Goal: Answer question/provide support: Share knowledge or assist other users

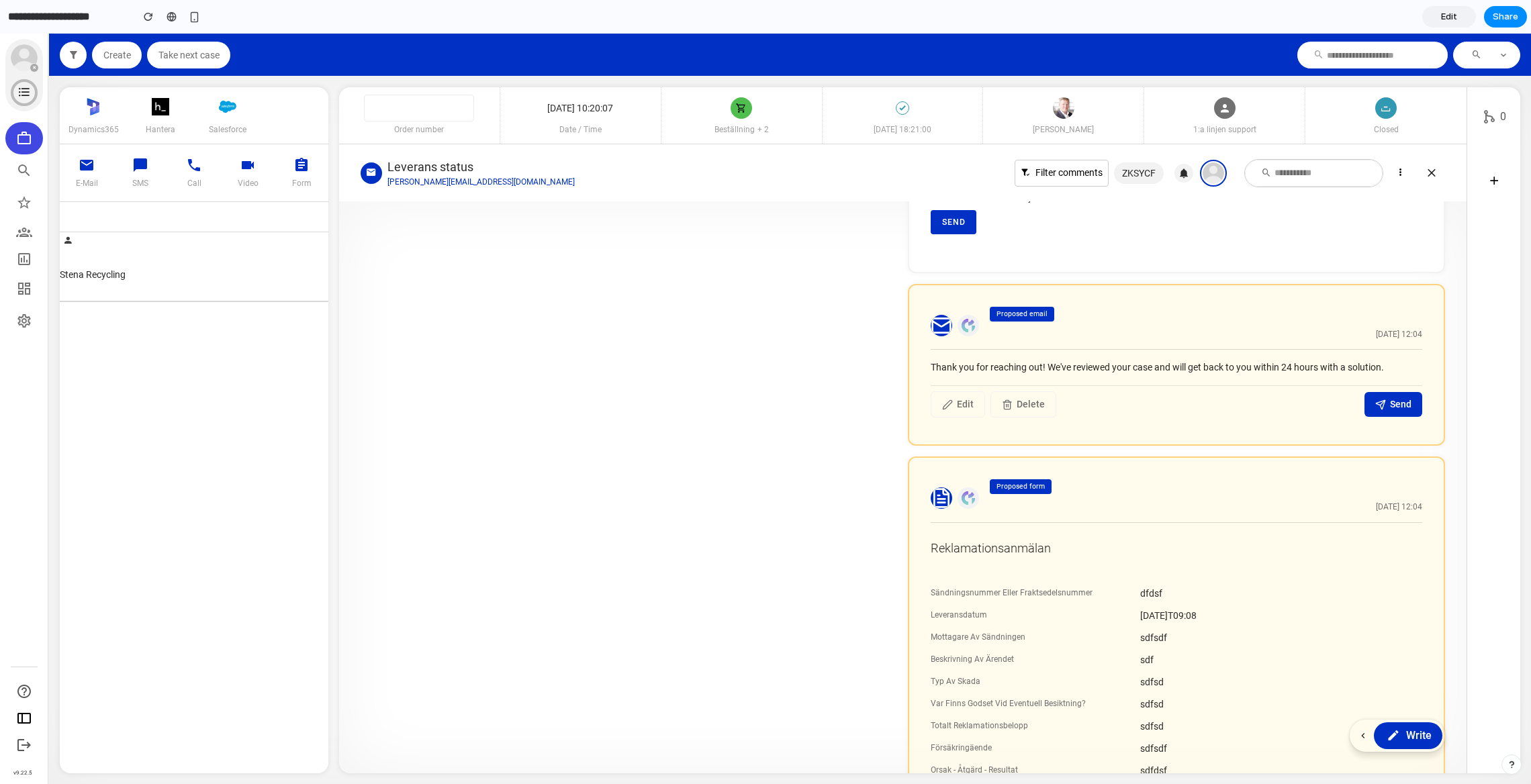
scroll to position [46, 0]
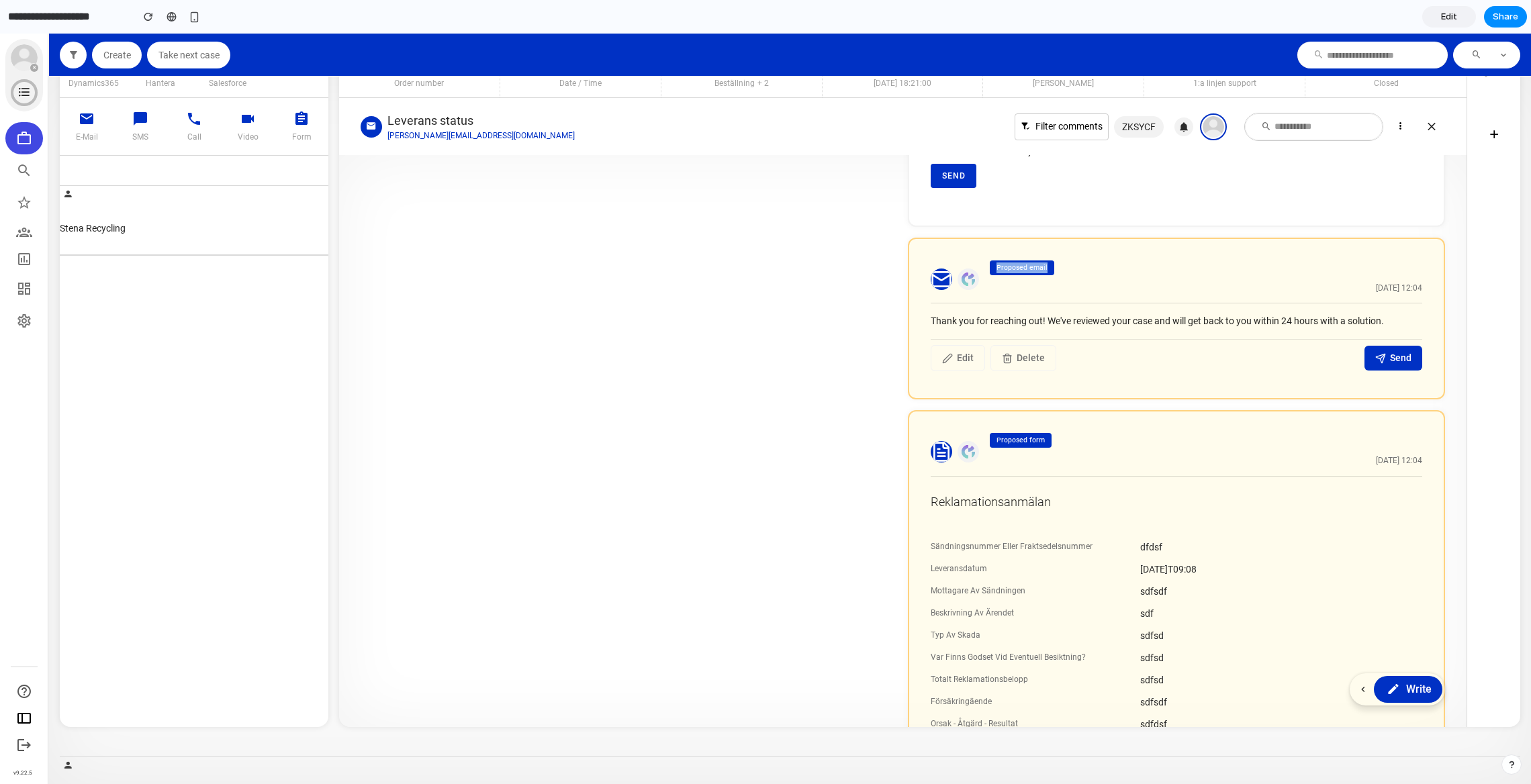
drag, startPoint x: 987, startPoint y: 264, endPoint x: 1072, endPoint y: 263, distance: 85.0
click at [1074, 264] on div "Proposed email [DATE] 12:04" at bounding box center [1203, 279] width 438 height 38
click at [1082, 328] on section "Thank you for reaching out! We've reviewed your case and will get back to you w…" at bounding box center [1177, 340] width 492 height 73
drag, startPoint x: 929, startPoint y: 313, endPoint x: 1268, endPoint y: 329, distance: 339.4
click at [1268, 329] on section "Thank you for reaching out! We've reviewed your case and will get back to you w…" at bounding box center [1177, 340] width 492 height 73
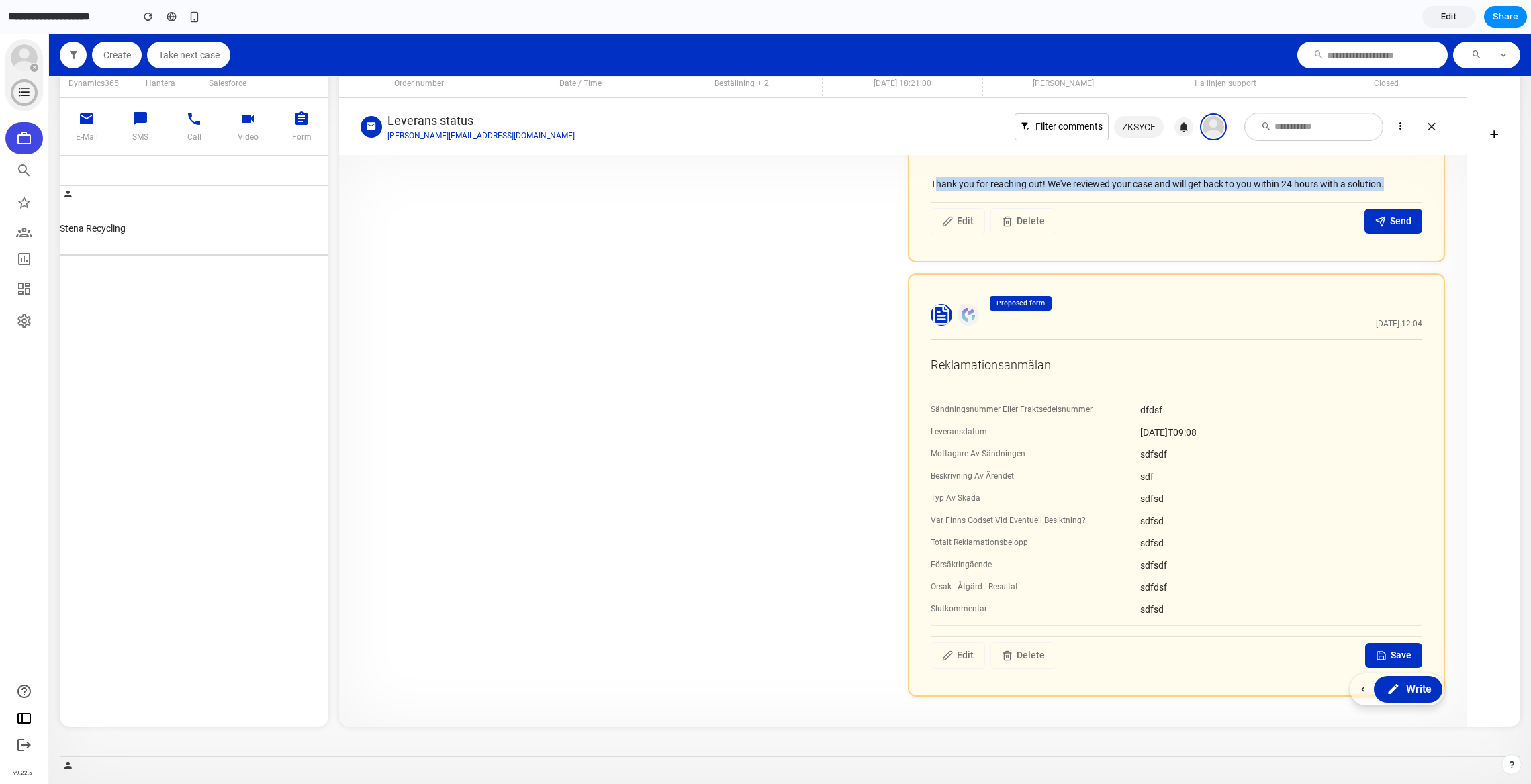
scroll to position [879, 0]
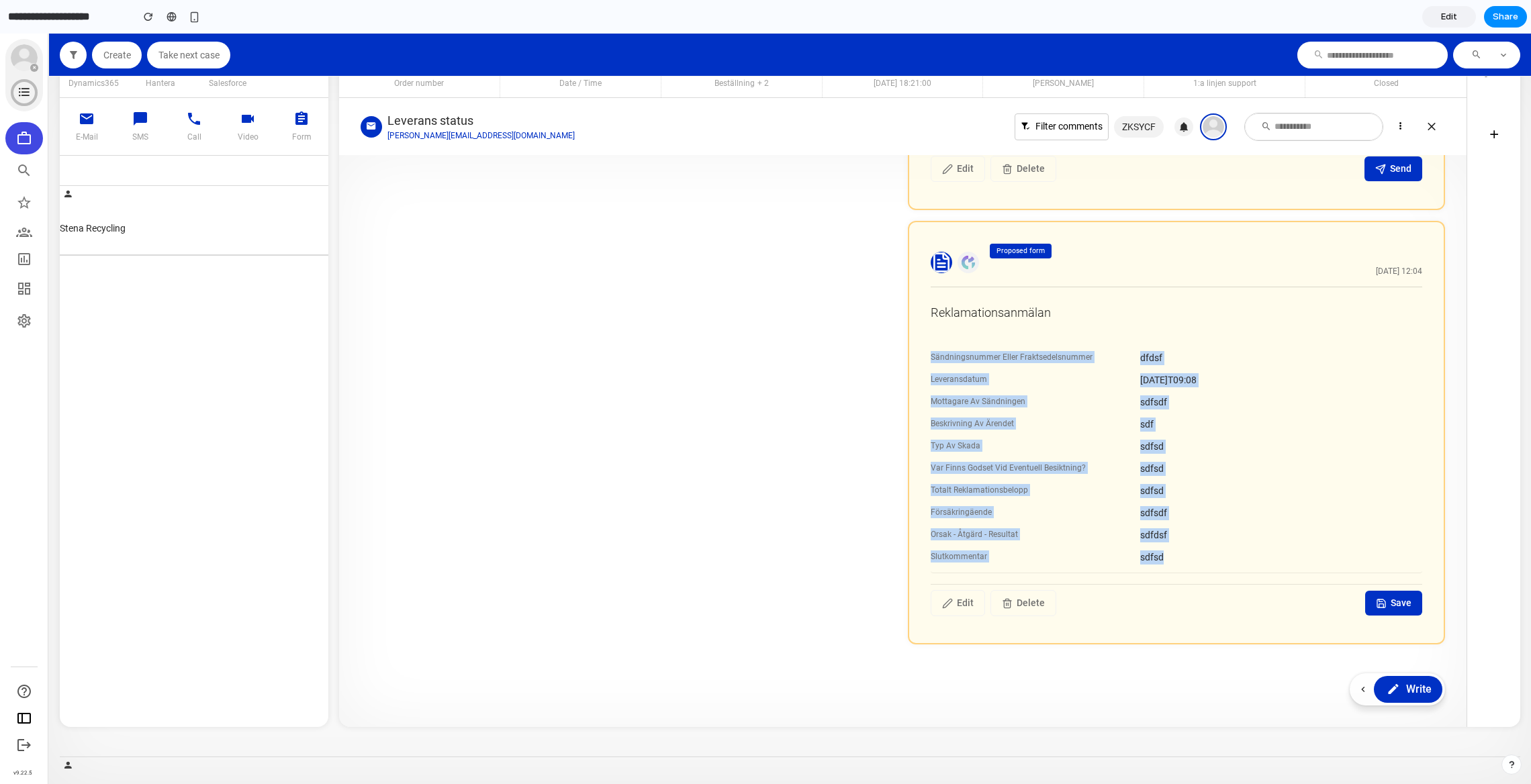
drag, startPoint x: 915, startPoint y: 321, endPoint x: 1196, endPoint y: 552, distance: 363.8
click at [1197, 552] on div "Proposed form [DATE] 12:04 Reklamationsanmälan Sändningsnummer Eller Fraktsedel…" at bounding box center [1177, 432] width 537 height 424
click at [1196, 552] on div "sdfsd" at bounding box center [1281, 557] width 282 height 14
drag, startPoint x: 1196, startPoint y: 552, endPoint x: 973, endPoint y: 387, distance: 277.4
click at [972, 387] on div "Sändningsnummer Eller Fraktsedelsnummer dfdsf Leveransdatum [DATE]T09:08 Mottag…" at bounding box center [1177, 458] width 492 height 230
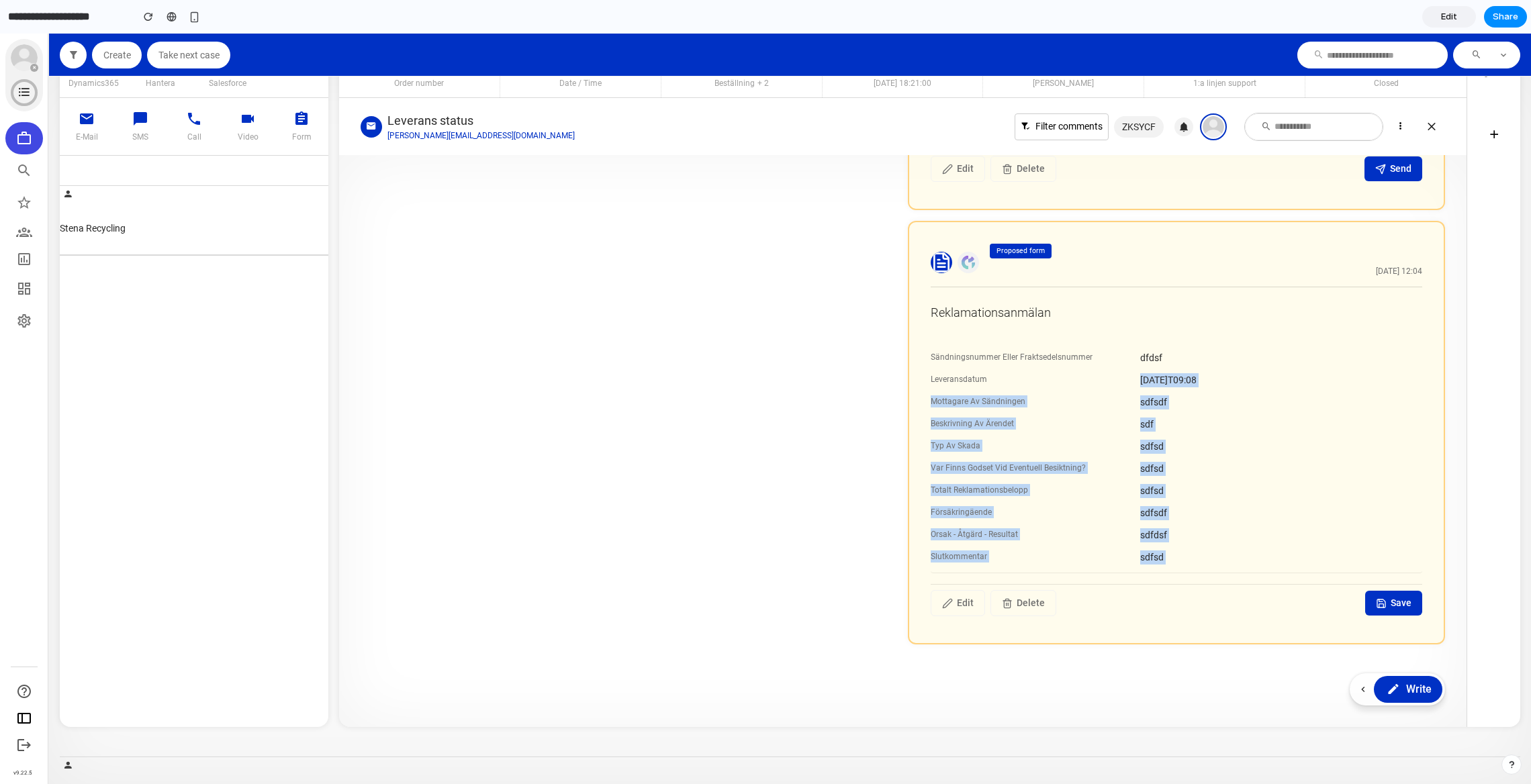
click at [973, 387] on div "Sändningsnummer Eller Fraktsedelsnummer dfdsf Leveransdatum [DATE]T09:08 Mottag…" at bounding box center [1177, 458] width 492 height 230
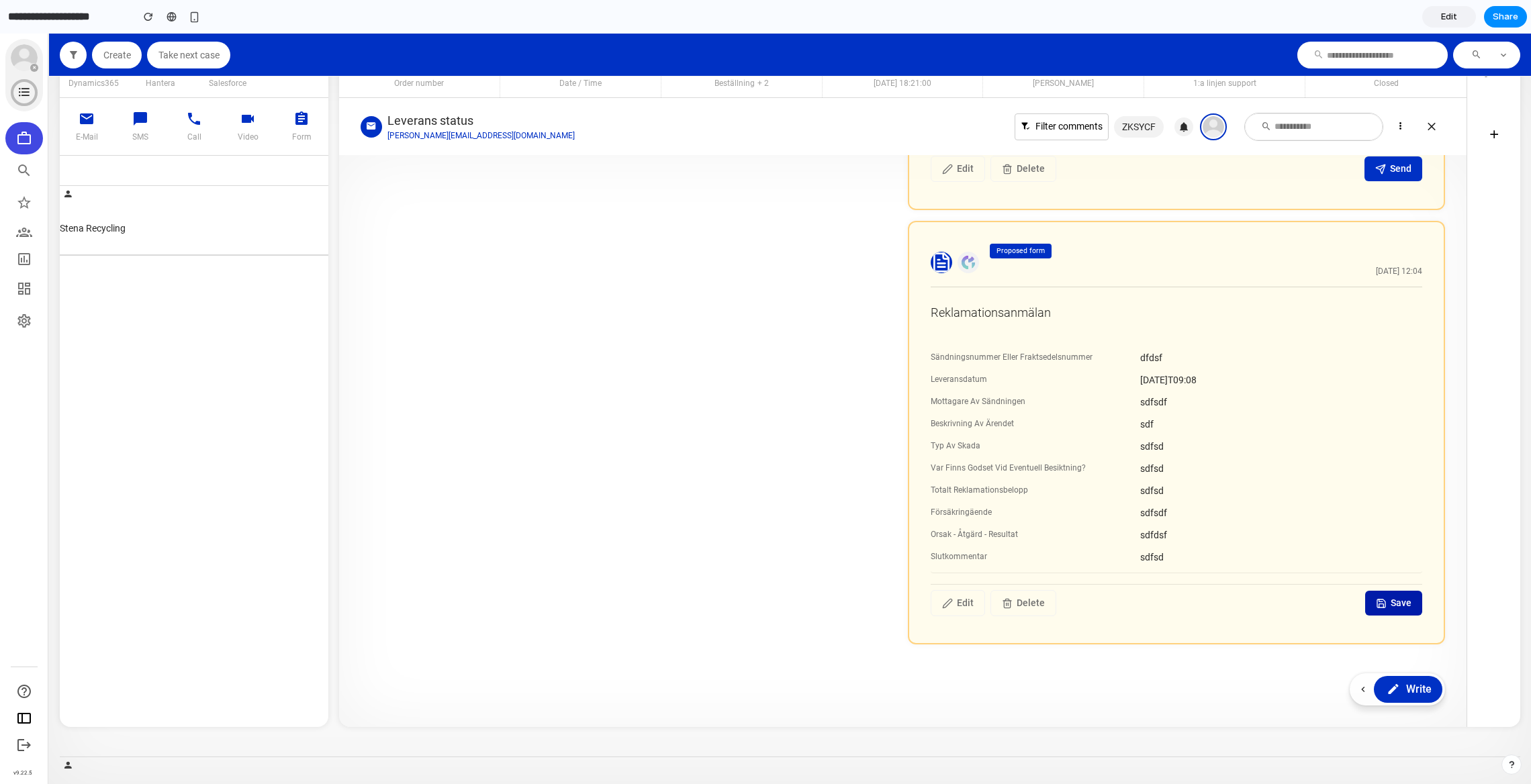
click at [1380, 597] on button "Save" at bounding box center [1394, 603] width 57 height 25
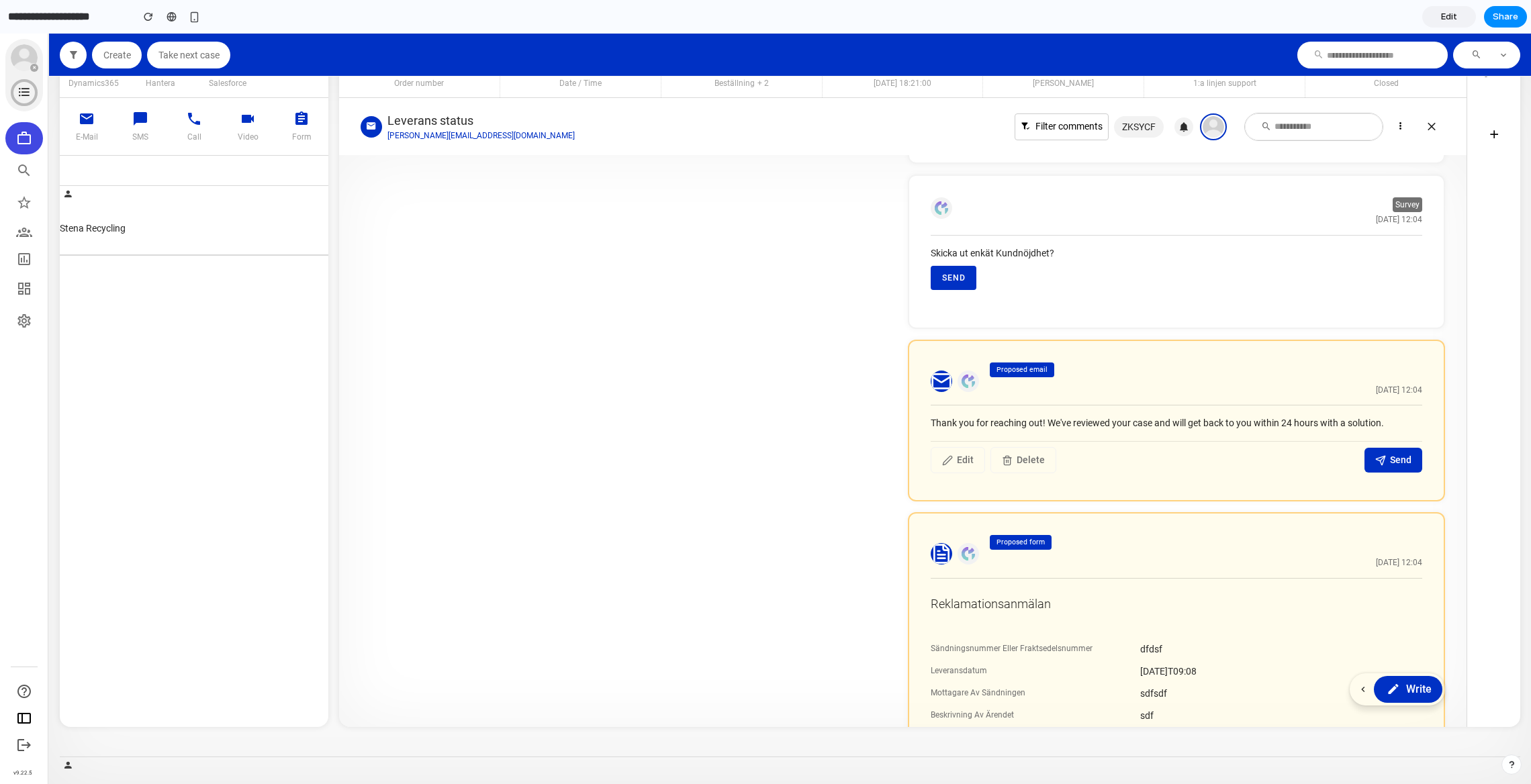
scroll to position [586, 0]
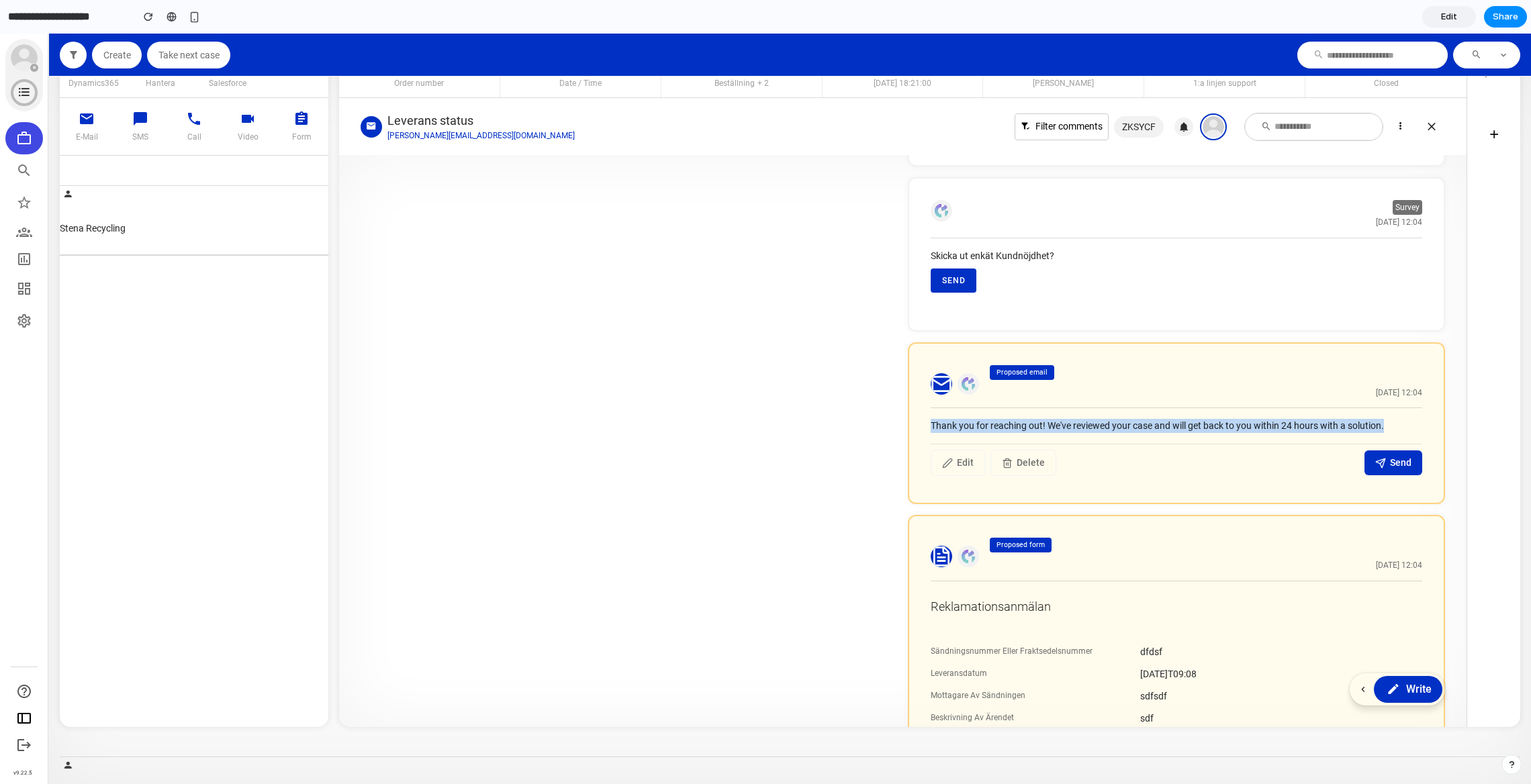
drag, startPoint x: 1397, startPoint y: 424, endPoint x: 1028, endPoint y: 414, distance: 369.1
click at [1028, 414] on section "Thank you for reaching out! We've reviewed your case and will get back to you w…" at bounding box center [1177, 444] width 492 height 73
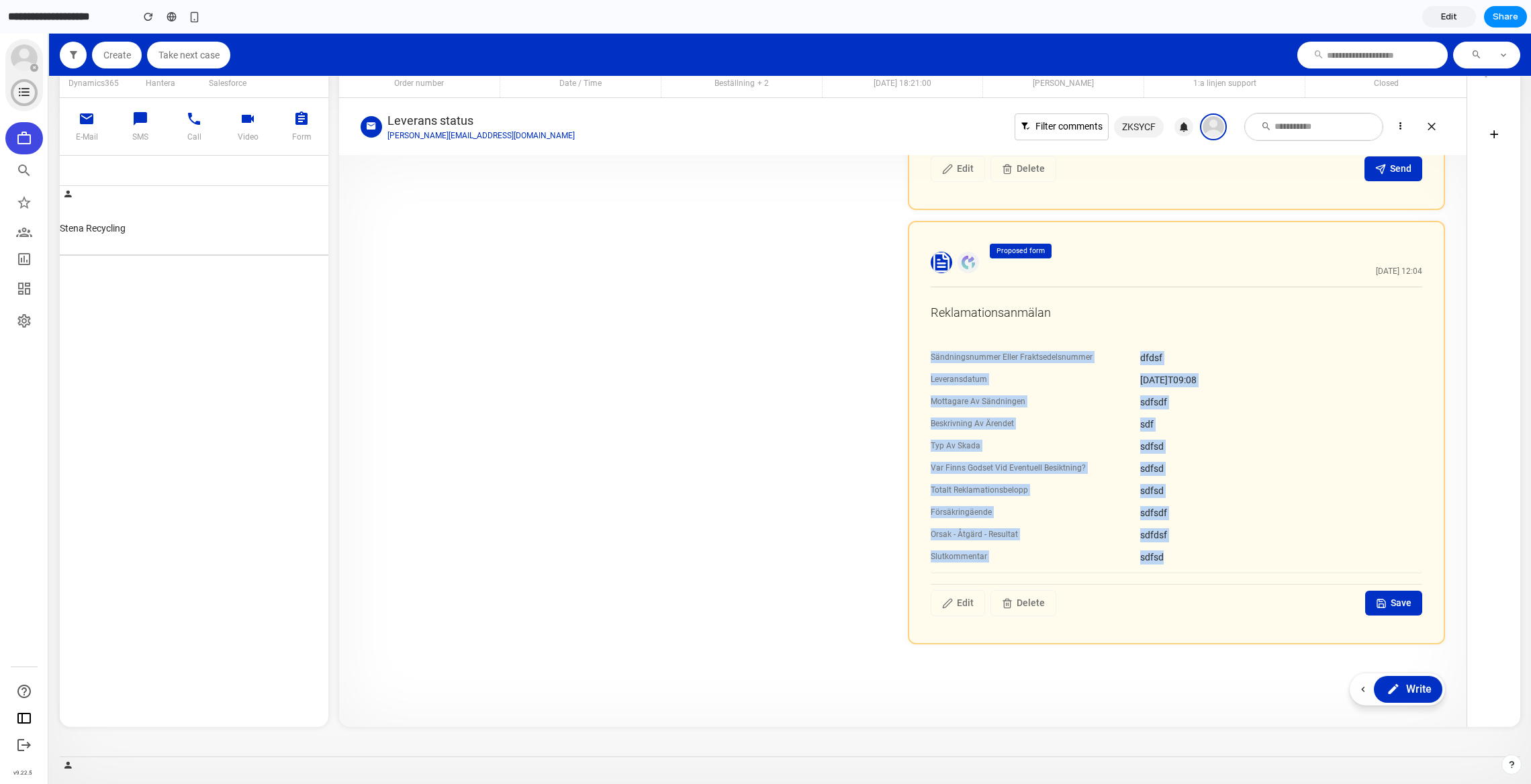
drag, startPoint x: 1211, startPoint y: 564, endPoint x: 911, endPoint y: 342, distance: 373.2
click at [911, 342] on div "Proposed form [DATE] 12:04 Reklamationsanmälan Sändningsnummer Eller Fraktsedel…" at bounding box center [1177, 432] width 537 height 424
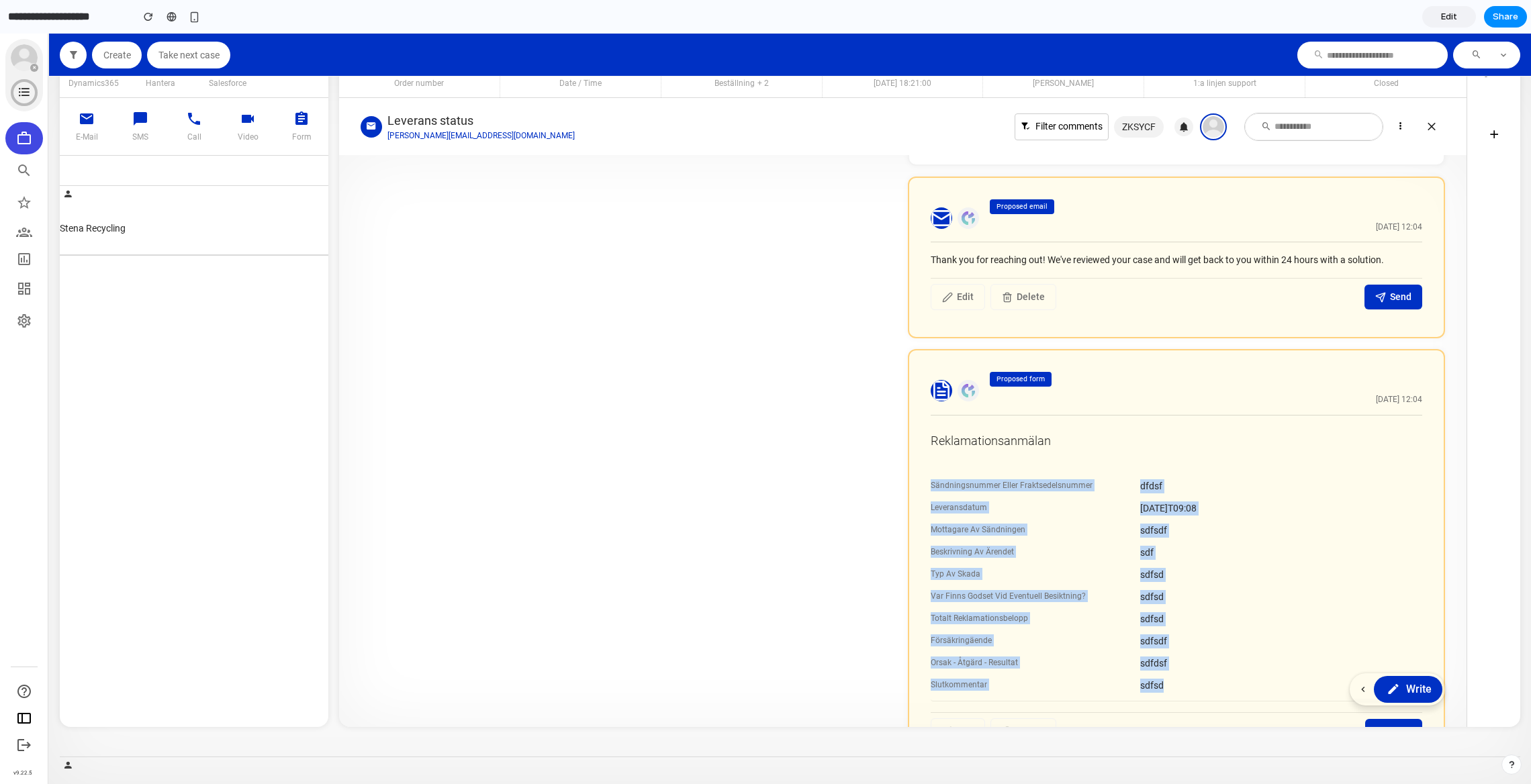
scroll to position [727, 0]
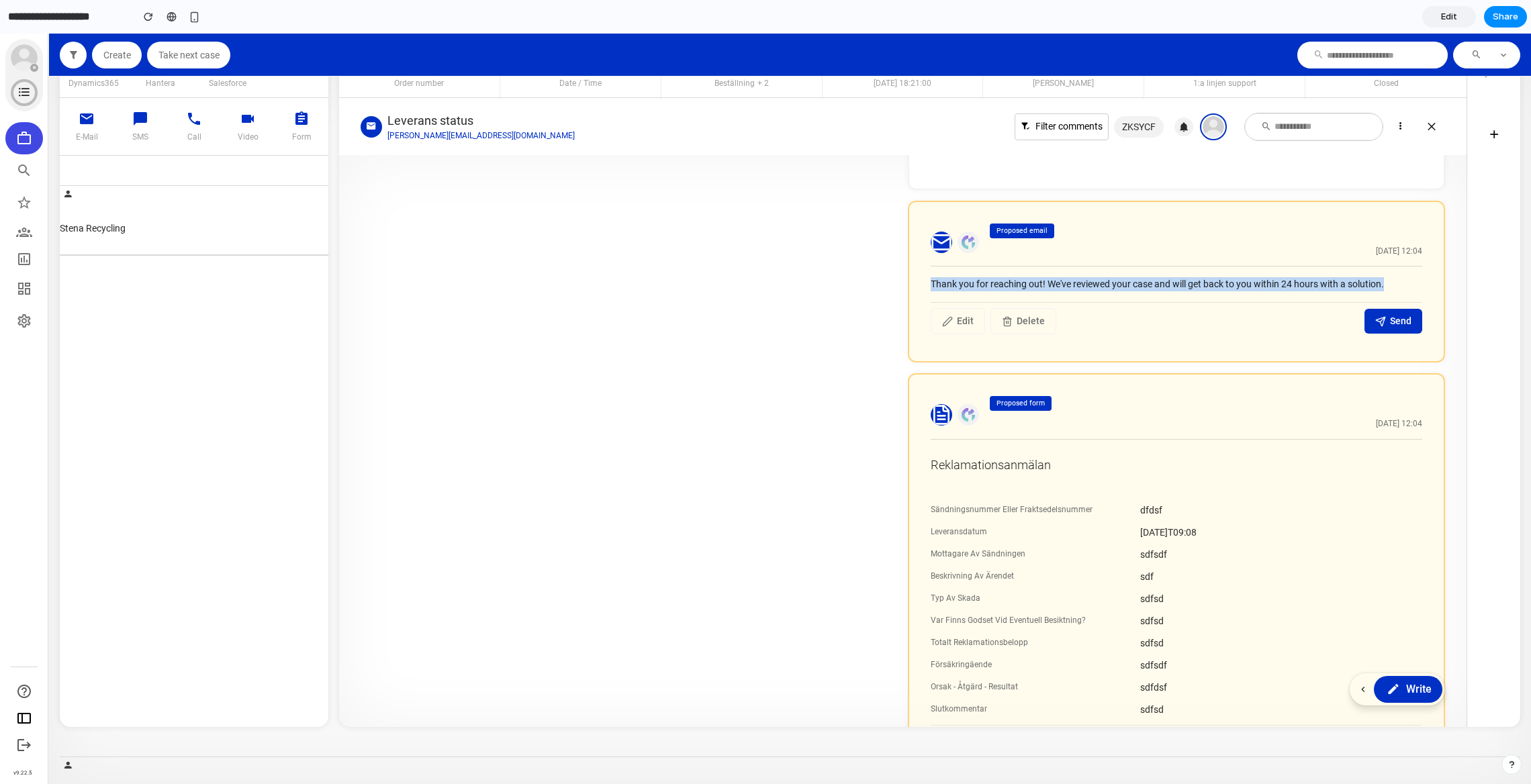
drag, startPoint x: 1406, startPoint y: 278, endPoint x: 854, endPoint y: 276, distance: 552.0
click at [858, 278] on article "Proposed email [DATE] 12:04 Thank you for reaching out! We've reviewed your cas…" at bounding box center [903, 282] width 1084 height 163
click at [1312, 278] on div "Thank you for reaching out! We've reviewed your case and will get back to you w…" at bounding box center [1177, 284] width 492 height 14
drag, startPoint x: 1394, startPoint y: 282, endPoint x: 880, endPoint y: 282, distance: 514.0
click at [880, 282] on article "Proposed email [DATE] 12:04 Thank you for reaching out! We've reviewed your cas…" at bounding box center [903, 282] width 1084 height 163
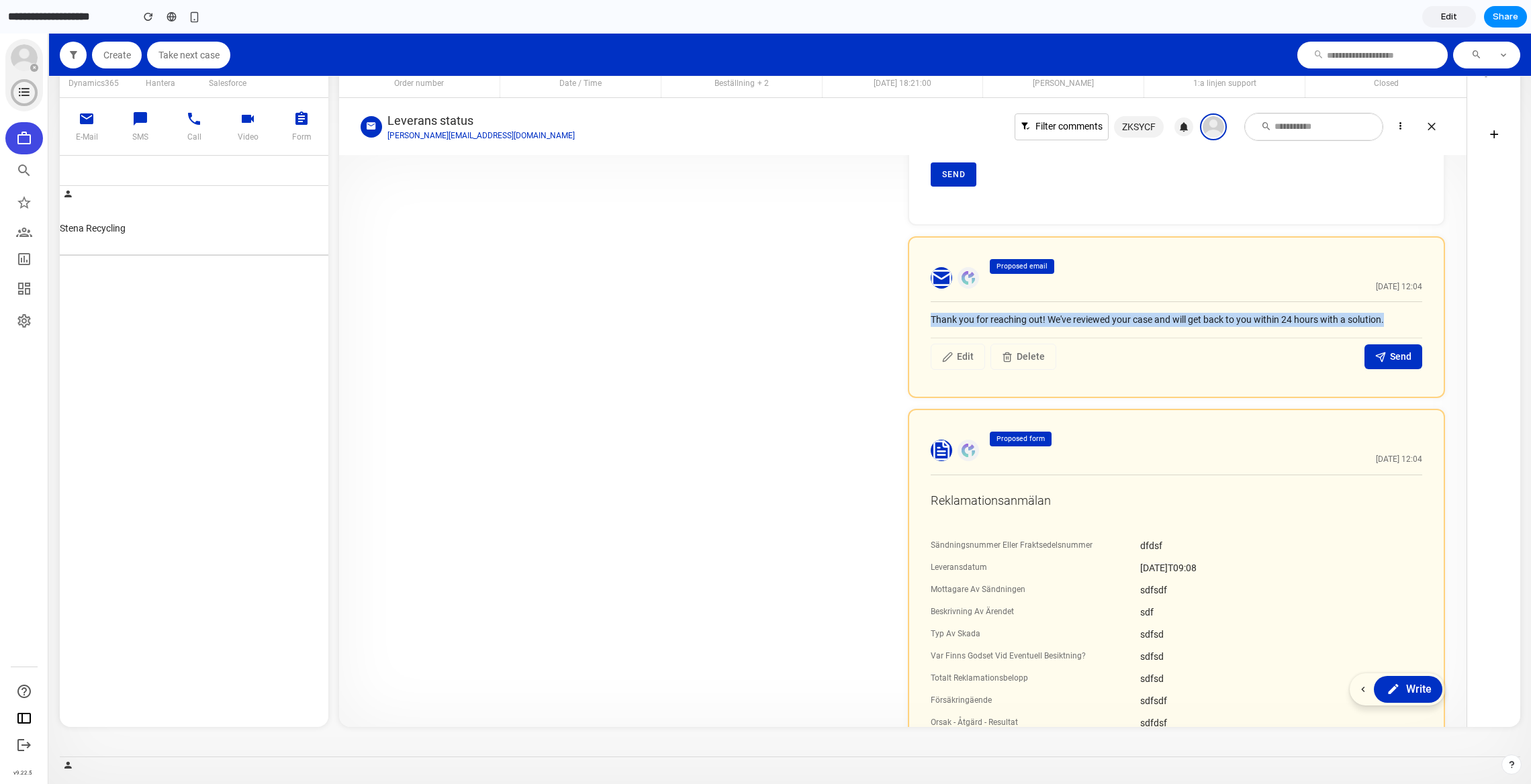
scroll to position [834, 0]
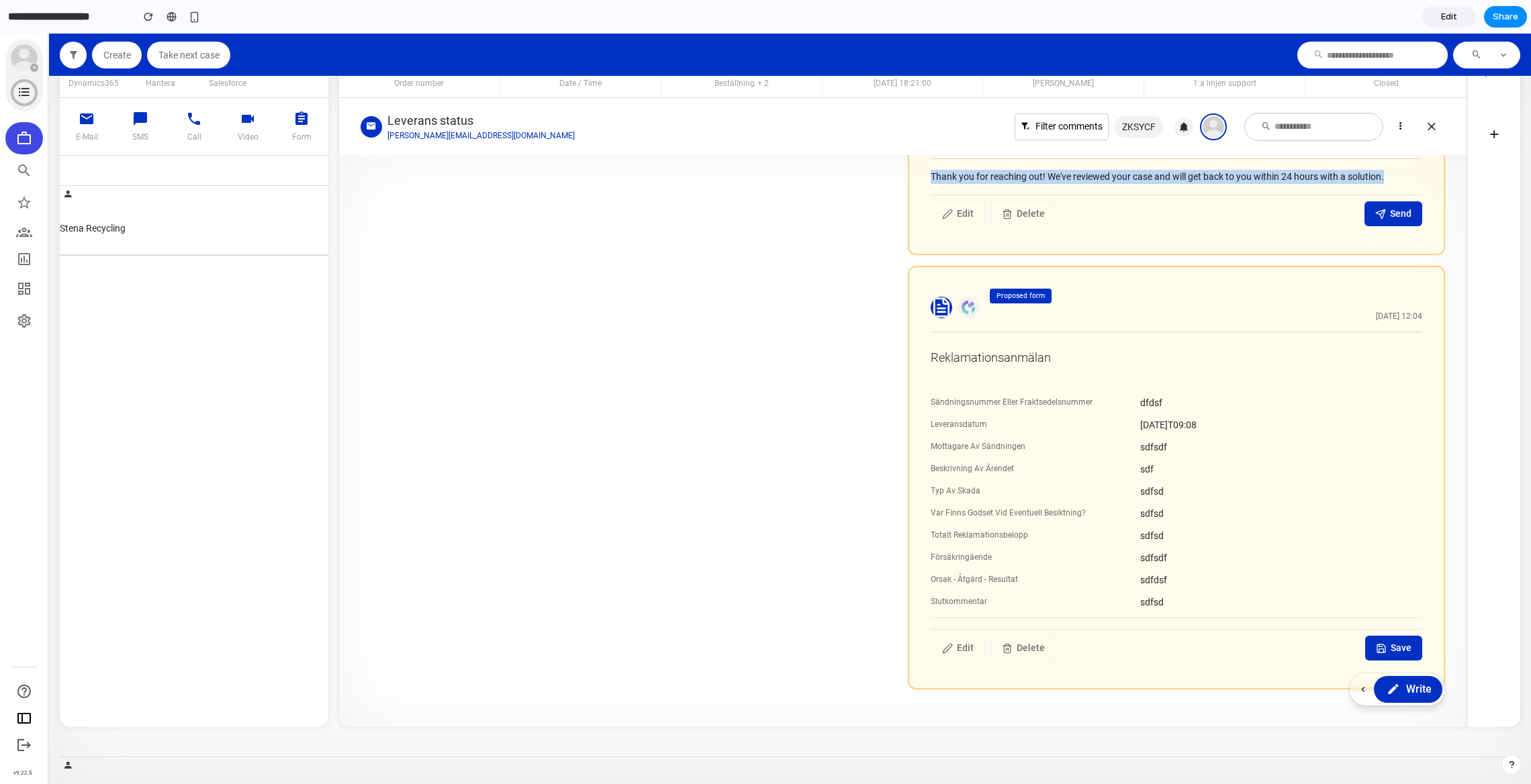
click at [1407, 685] on span "Write" at bounding box center [1419, 689] width 26 height 16
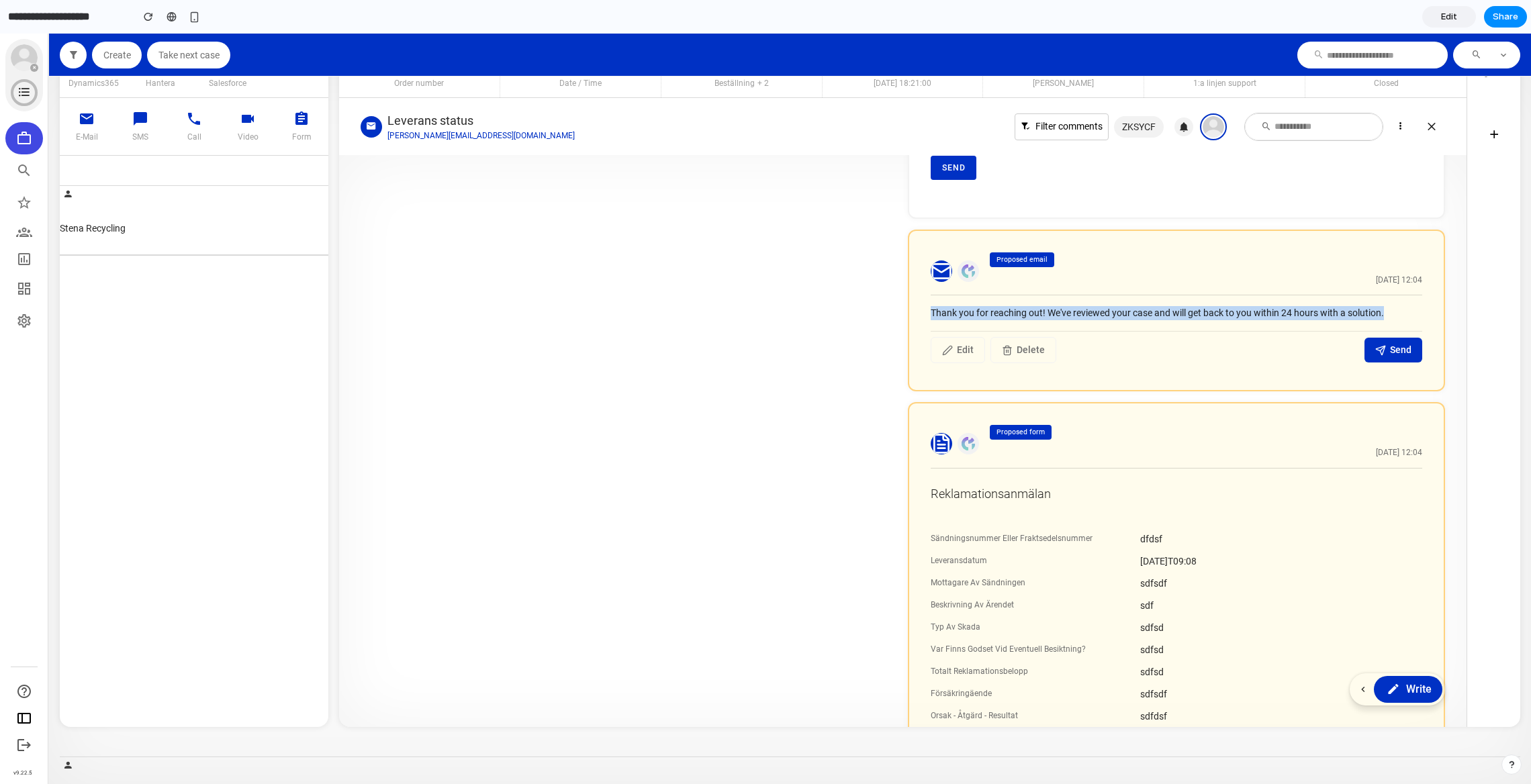
scroll to position [684, 0]
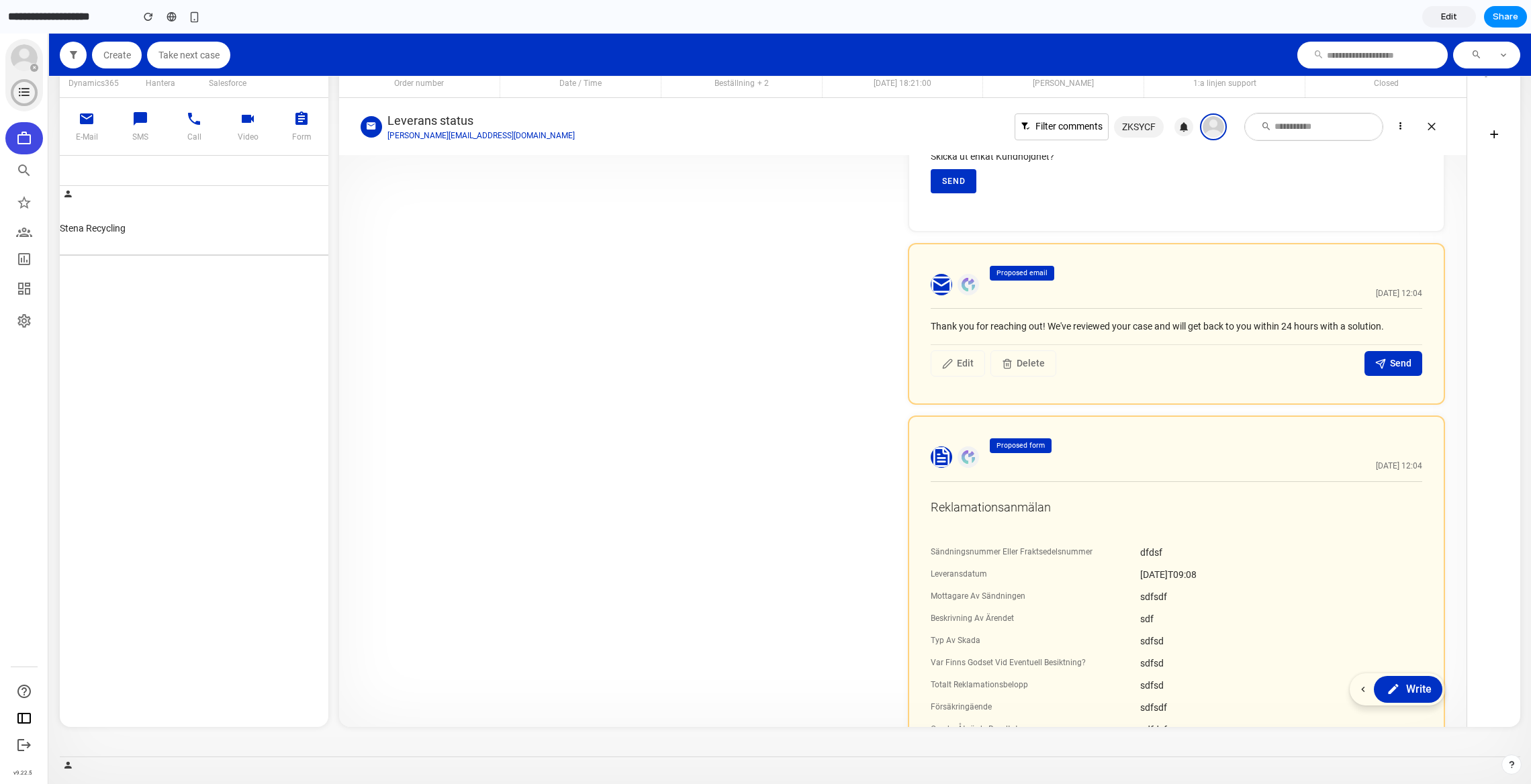
click at [1275, 297] on div "Proposed email [DATE] 12:04" at bounding box center [1203, 284] width 438 height 38
drag, startPoint x: 1413, startPoint y: 313, endPoint x: 926, endPoint y: 313, distance: 487.0
click at [925, 313] on div "Proposed email [DATE] 12:04 Thank you for reaching out! We've reviewed your cas…" at bounding box center [1177, 324] width 537 height 163
drag, startPoint x: 924, startPoint y: 326, endPoint x: 1406, endPoint y: 327, distance: 482.0
click at [1406, 327] on div "Thank you for reaching out! We've reviewed your case and will get back to you w…" at bounding box center [1177, 326] width 492 height 14
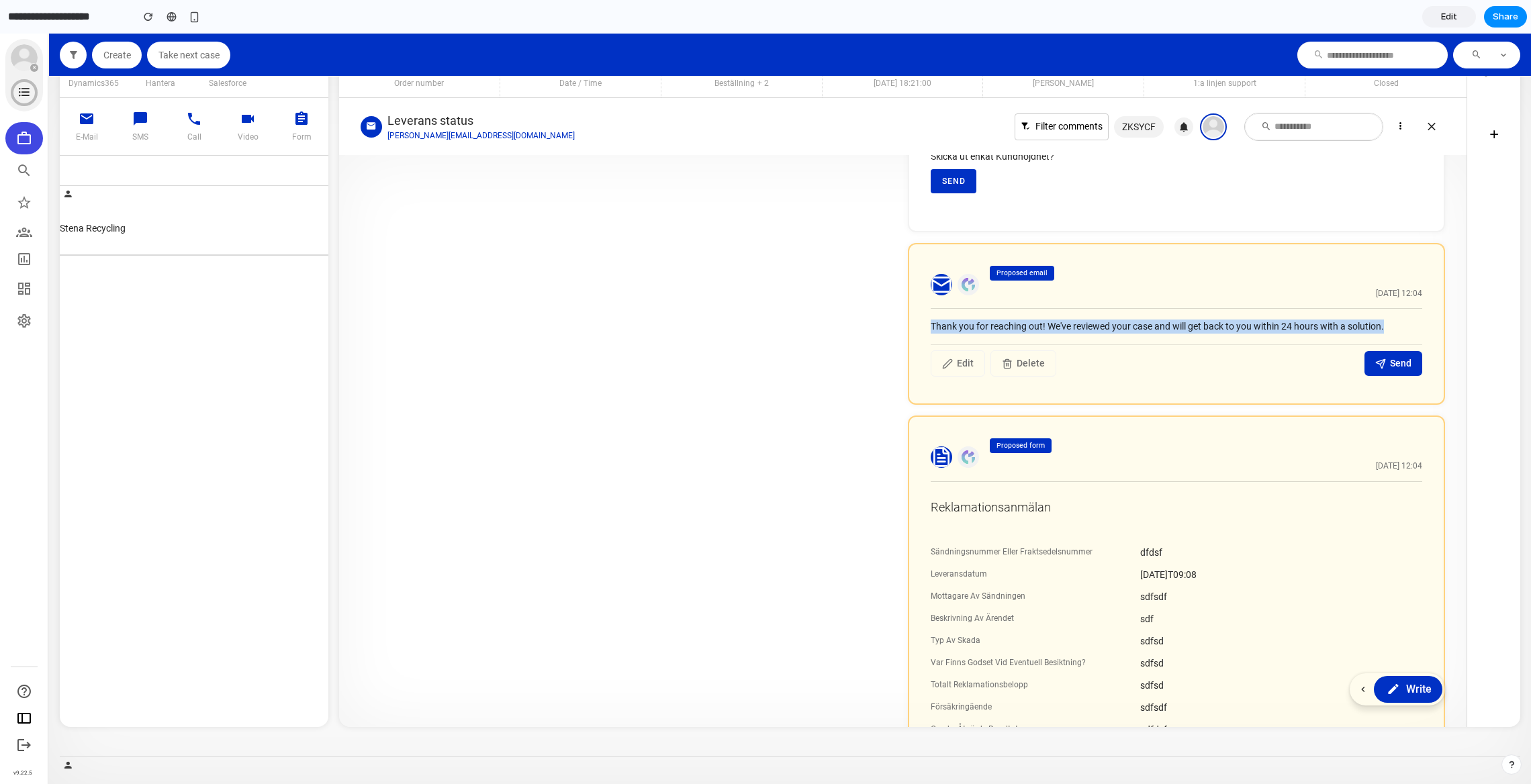
click at [1406, 327] on div "Thank you for reaching out! We've reviewed your case and will get back to you w…" at bounding box center [1177, 326] width 492 height 14
drag, startPoint x: 1406, startPoint y: 327, endPoint x: 910, endPoint y: 322, distance: 496.0
click at [910, 322] on div "Proposed email [DATE] 12:04 Thank you for reaching out! We've reviewed your cas…" at bounding box center [1177, 324] width 537 height 163
drag, startPoint x: 910, startPoint y: 322, endPoint x: 1386, endPoint y: 321, distance: 476.0
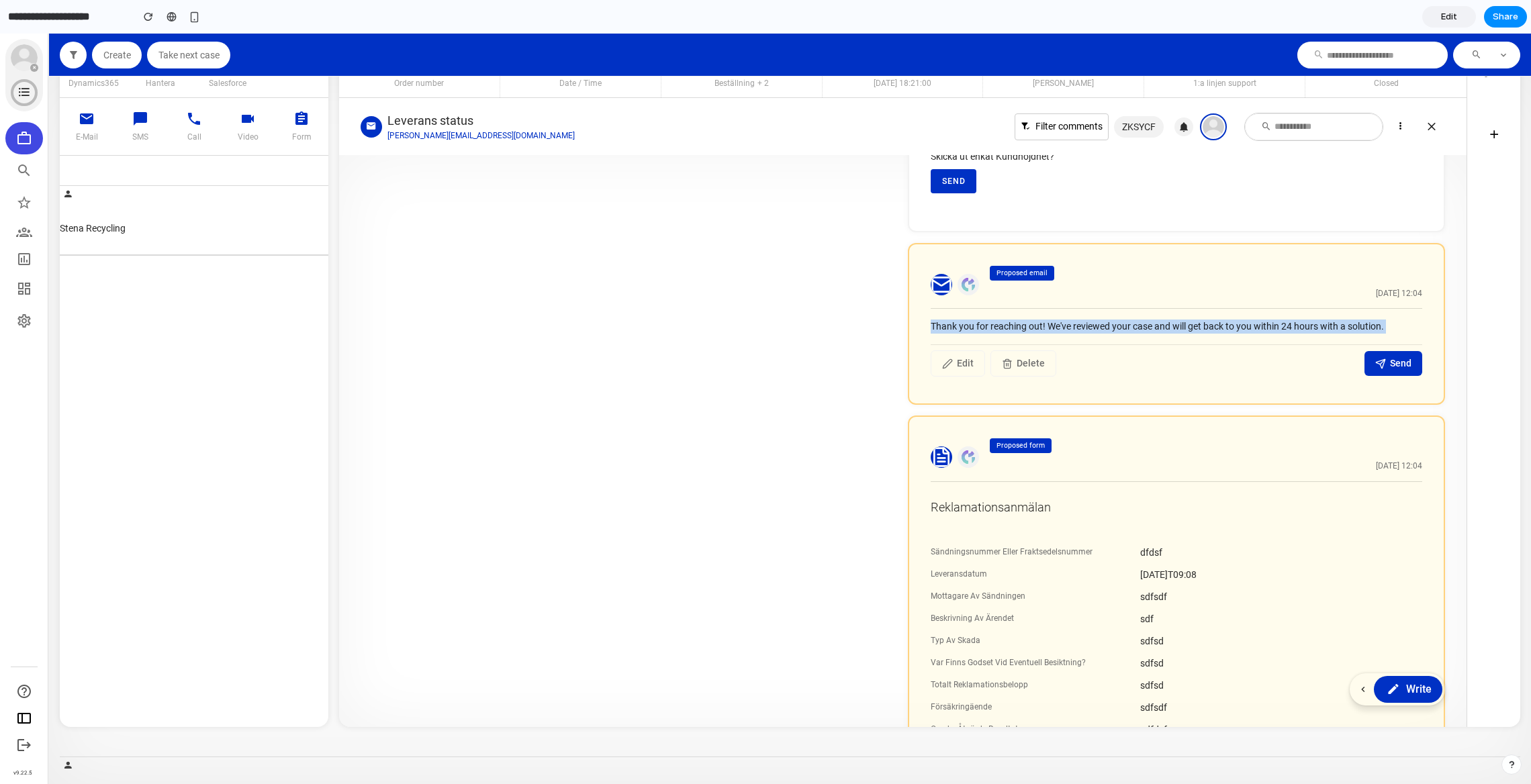
click at [1386, 321] on div "Proposed email [DATE] 12:04 Thank you for reaching out! We've reviewed your cas…" at bounding box center [1177, 324] width 537 height 163
click at [1385, 323] on div "Thank you for reaching out! We've reviewed your case and will get back to you w…" at bounding box center [1177, 326] width 492 height 14
drag, startPoint x: 1385, startPoint y: 323, endPoint x: 1169, endPoint y: 302, distance: 217.0
click at [1169, 302] on div "Proposed email [DATE] 12:04 Thank you for reaching out! We've reviewed your cas…" at bounding box center [1177, 324] width 537 height 163
click at [1169, 302] on header "Proposed email [DATE] 12:04" at bounding box center [1177, 287] width 492 height 44
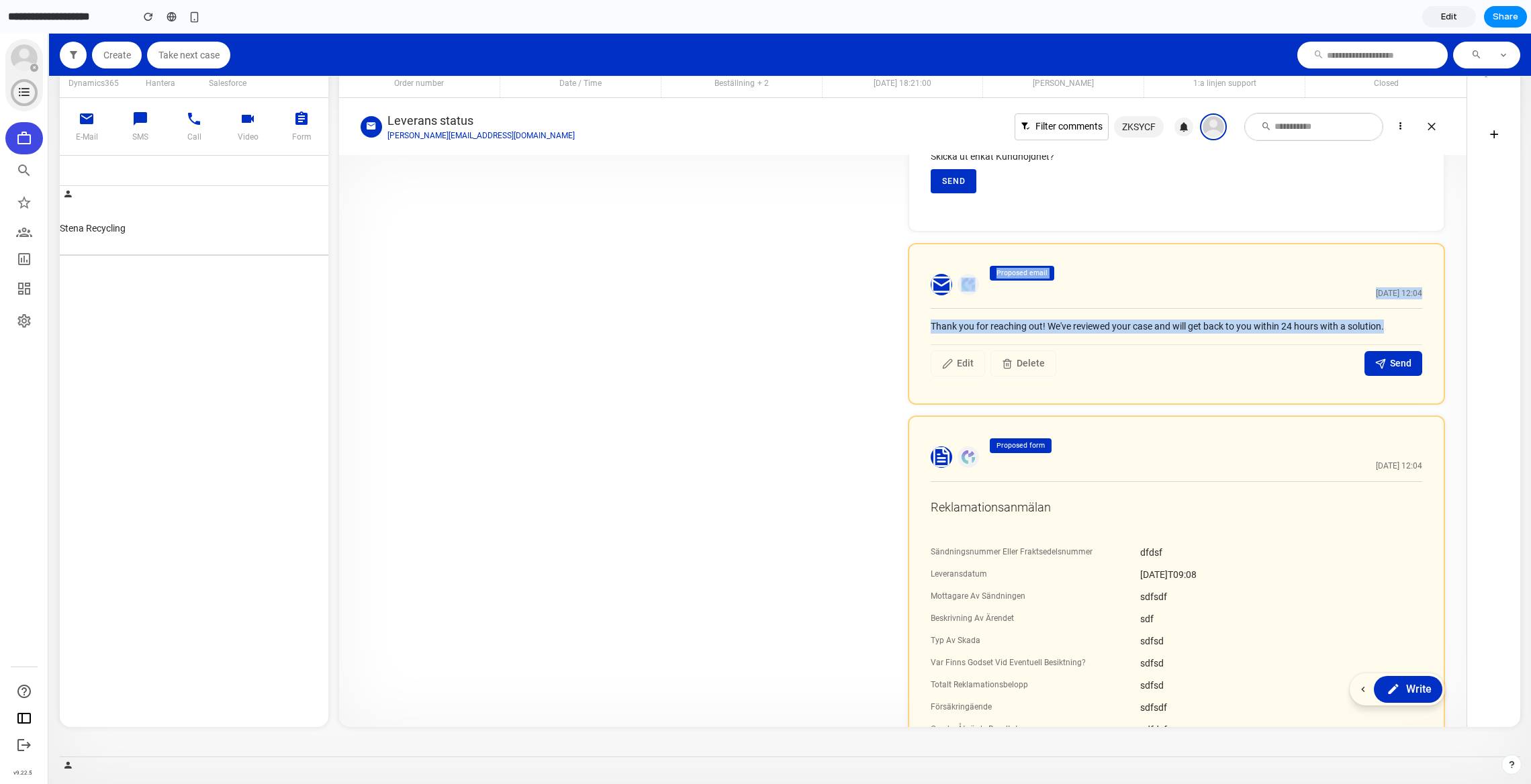
drag, startPoint x: 1418, startPoint y: 323, endPoint x: 962, endPoint y: 291, distance: 457.1
click at [961, 291] on div "Proposed email [DATE] 12:04 Thank you for reaching out! We've reviewed your cas…" at bounding box center [1177, 324] width 537 height 163
click at [1376, 364] on icon "button" at bounding box center [1381, 364] width 11 height 11
click at [1255, 380] on div "Proposed email [DATE] 12:04 Thank you for reaching out! We've reviewed your cas…" at bounding box center [1177, 324] width 537 height 163
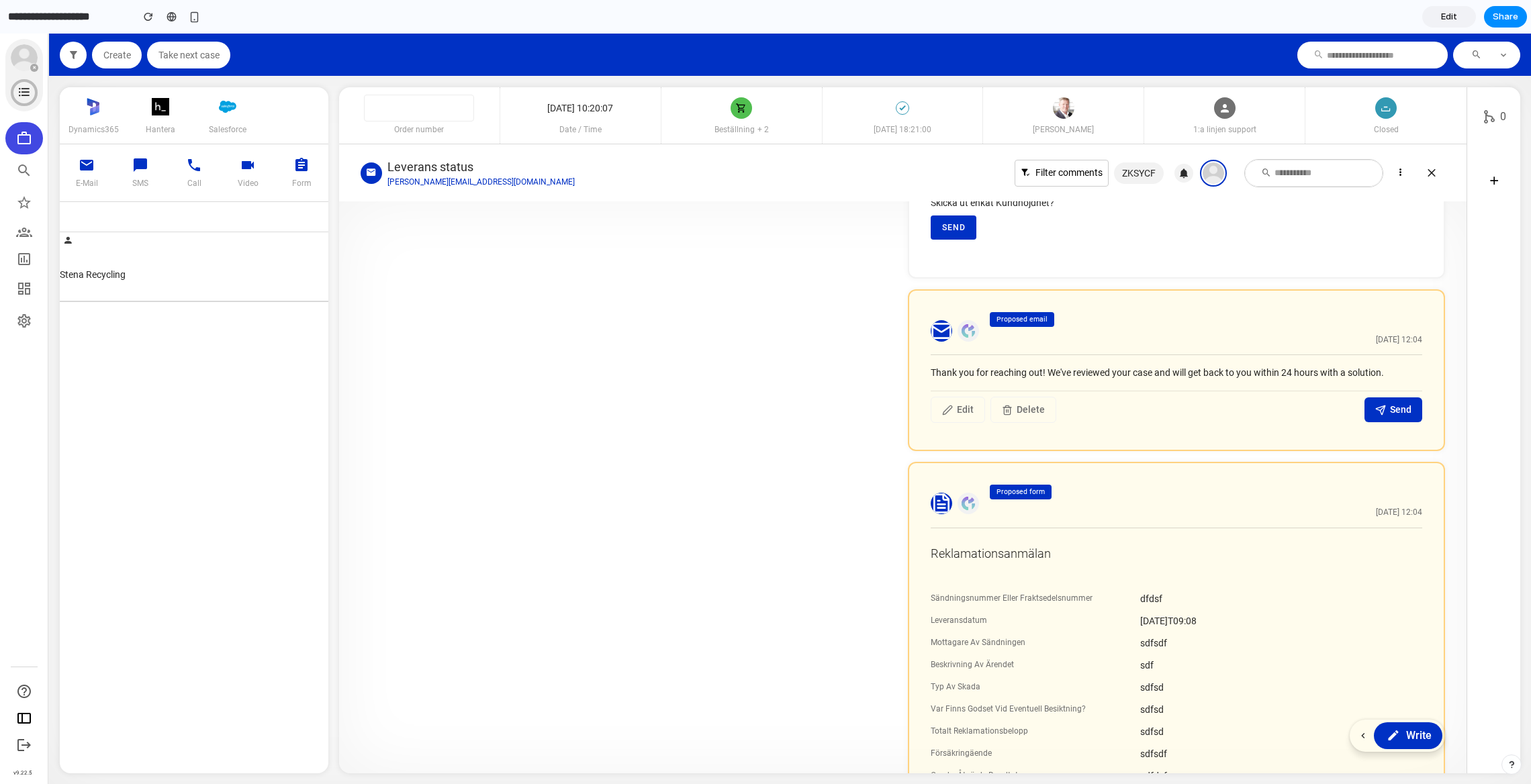
scroll to position [3, 0]
